Goal: Find contact information: Find contact information

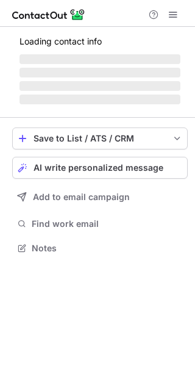
scroll to position [236, 195]
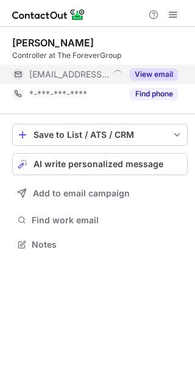
click at [165, 74] on button "View email" at bounding box center [154, 74] width 48 height 12
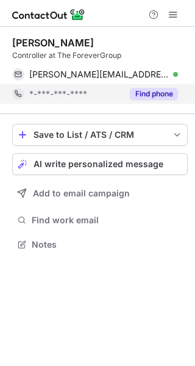
click at [162, 94] on button "Find phone" at bounding box center [154, 94] width 48 height 12
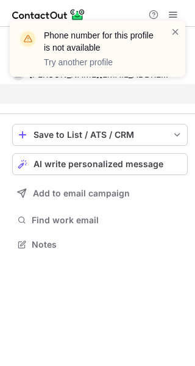
scroll to position [217, 195]
